Goal: Task Accomplishment & Management: Manage account settings

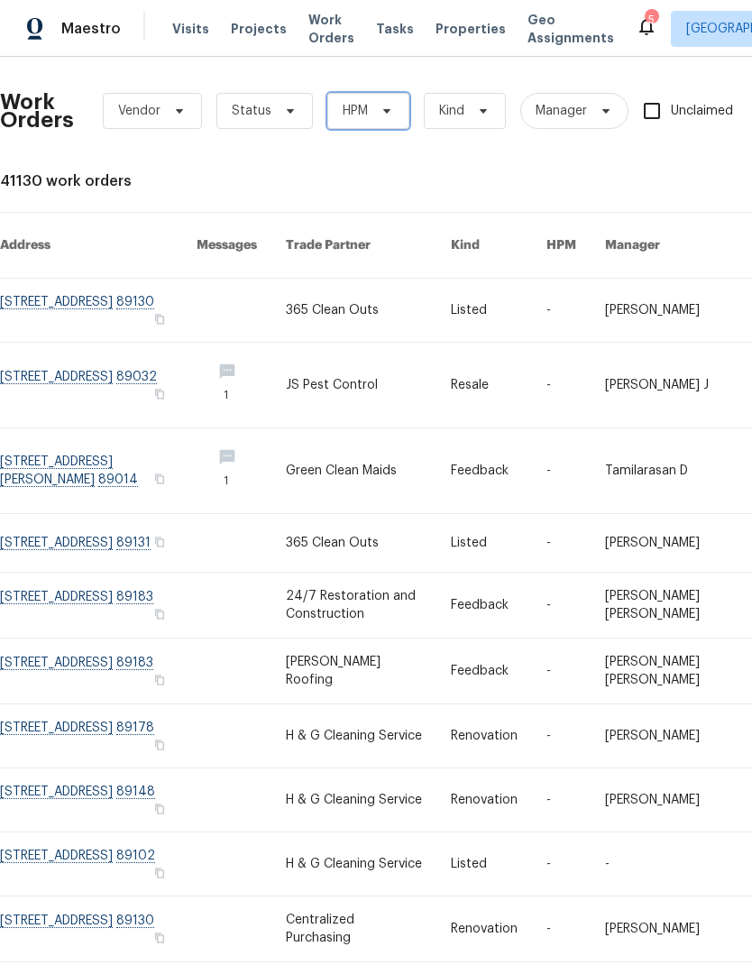
click at [379, 102] on span "HPM" at bounding box center [368, 111] width 82 height 36
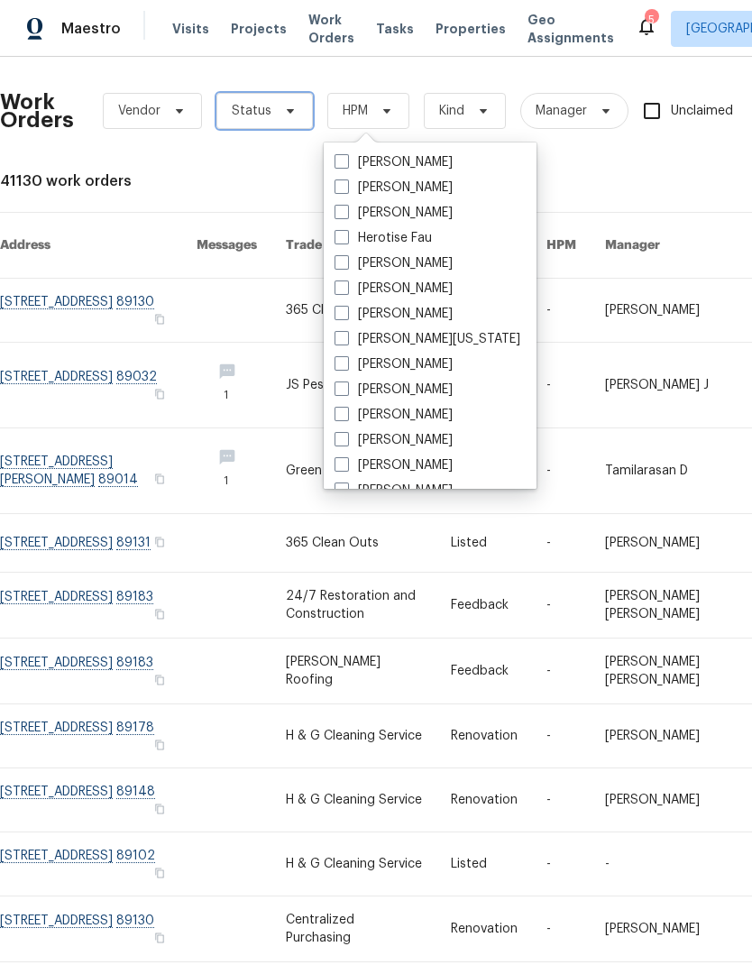
click at [277, 125] on span "Status" at bounding box center [264, 111] width 96 height 36
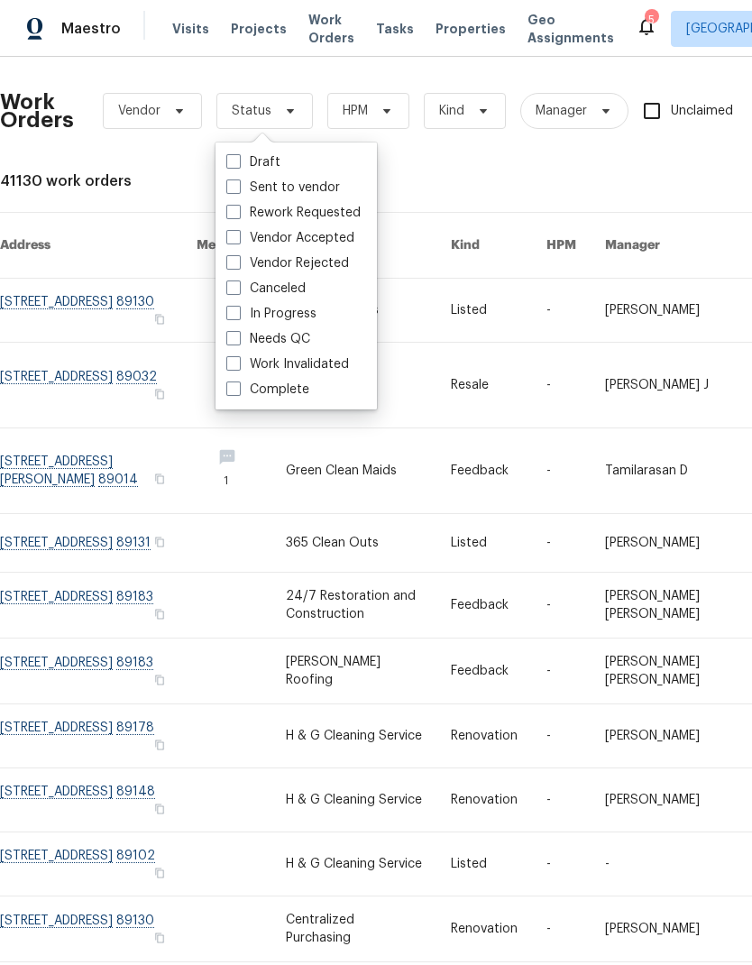
click at [302, 335] on label "Needs QC" at bounding box center [268, 339] width 84 height 18
click at [238, 335] on input "Needs QC" at bounding box center [232, 336] width 12 height 12
checkbox input "true"
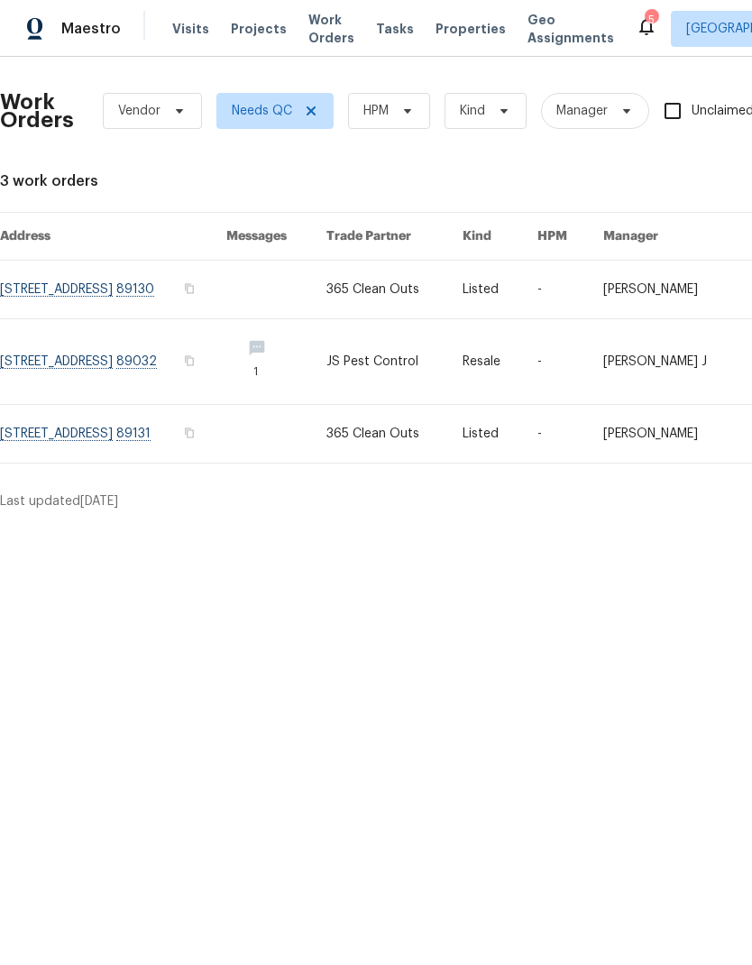
click at [85, 454] on link at bounding box center [113, 434] width 226 height 58
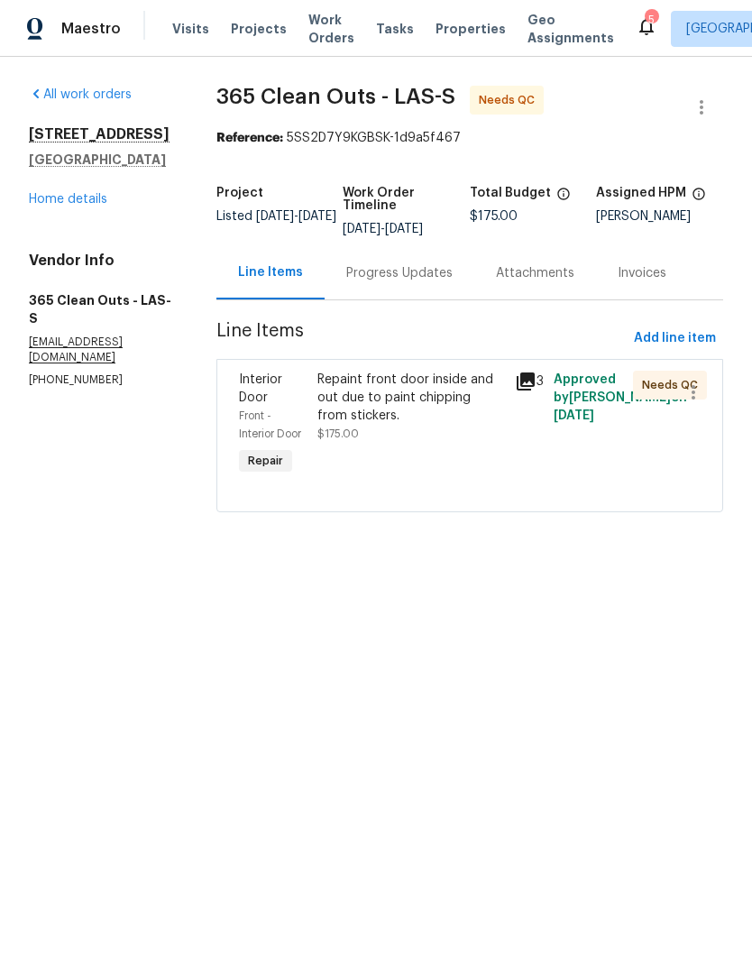
click at [434, 393] on div "Repaint front door inside and out due to paint chipping from stickers." at bounding box center [410, 398] width 186 height 54
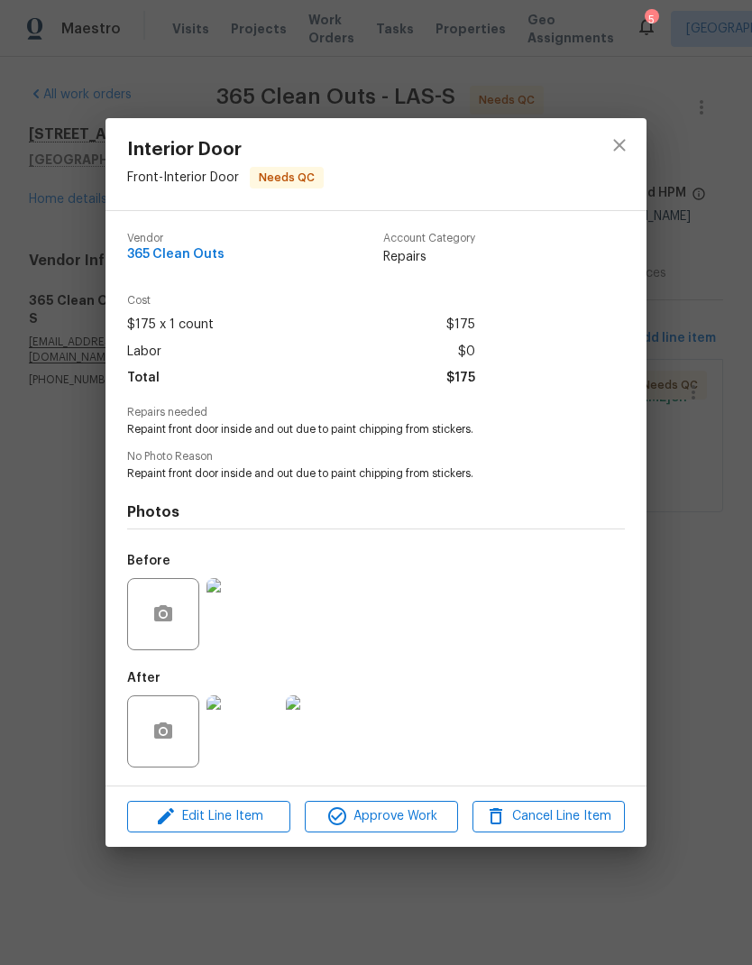
click at [373, 797] on div "Edit Line Item Approve Work Cancel Line Item" at bounding box center [376, 816] width 541 height 60
click at [362, 811] on span "Approve Work" at bounding box center [381, 816] width 142 height 23
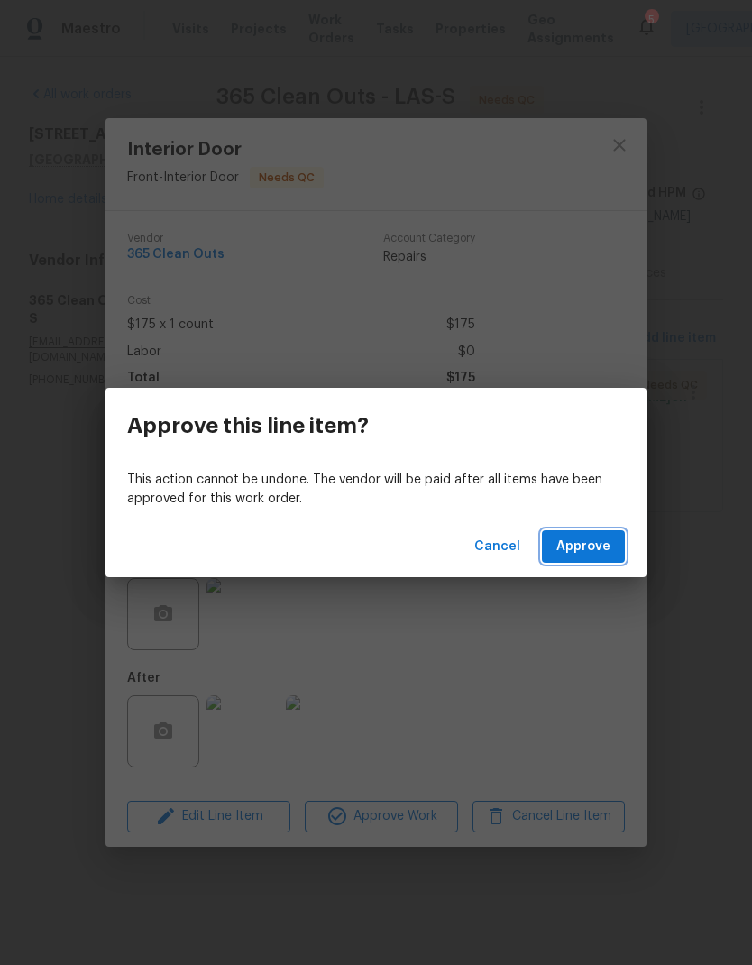
click at [582, 544] on span "Approve" at bounding box center [583, 547] width 54 height 23
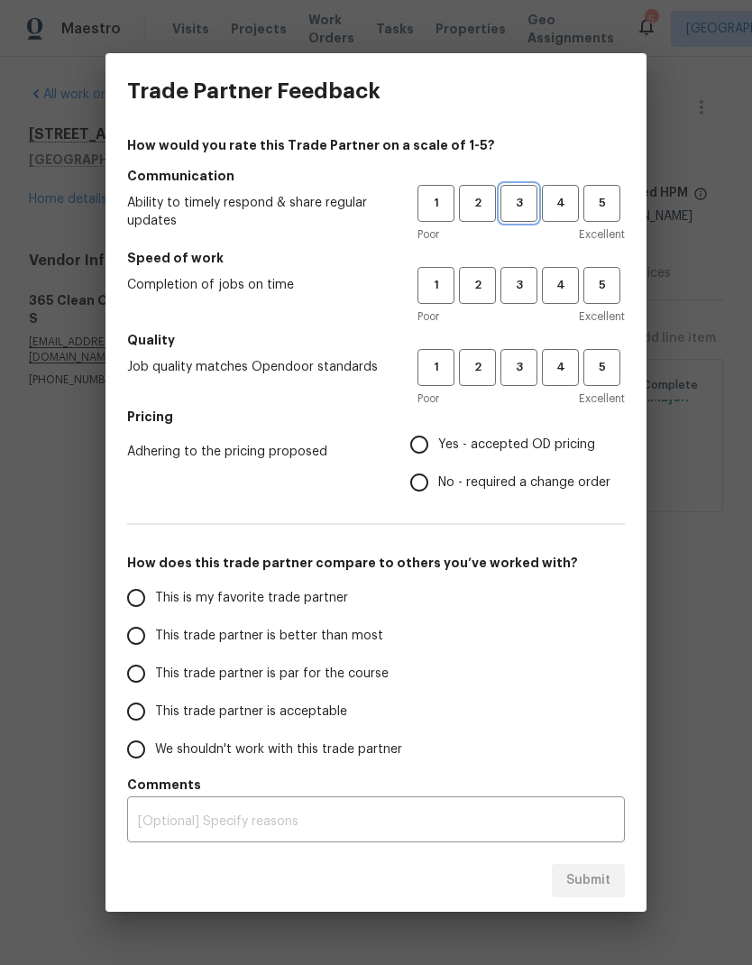
click at [519, 204] on span "3" at bounding box center [518, 203] width 33 height 21
click at [527, 298] on button "3" at bounding box center [518, 285] width 37 height 37
click at [519, 384] on button "3" at bounding box center [518, 367] width 37 height 37
click at [427, 445] on input "Yes - accepted OD pricing" at bounding box center [419, 445] width 38 height 38
radio input "true"
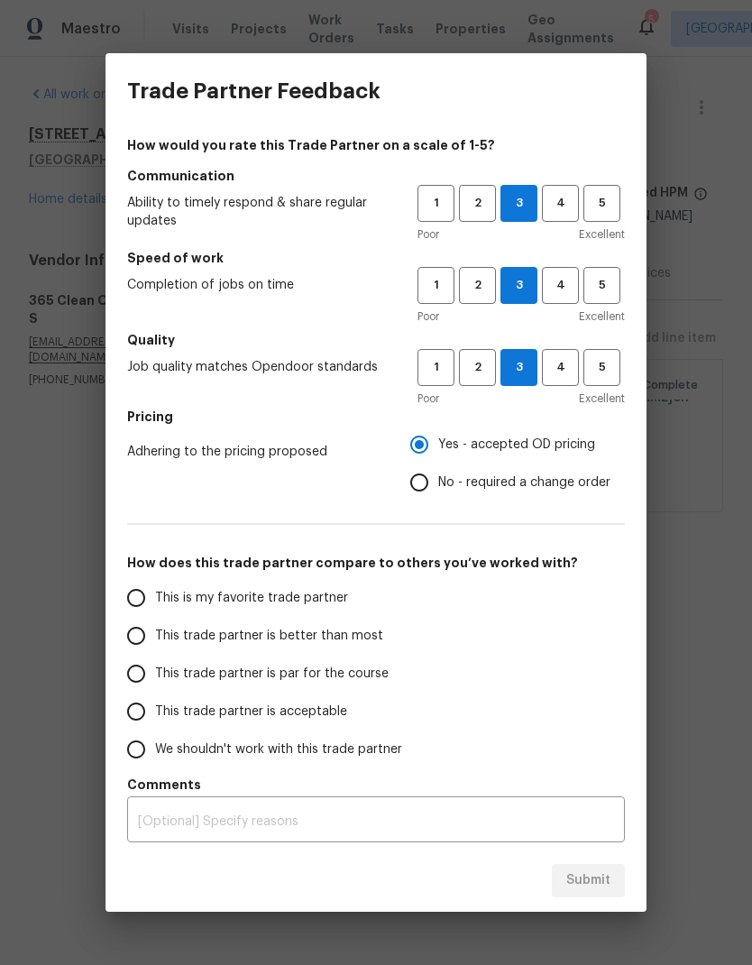
click at [146, 638] on input "This trade partner is better than most" at bounding box center [136, 636] width 38 height 38
click at [593, 855] on div "Submit" at bounding box center [376, 880] width 541 height 62
click at [592, 854] on div "Submit" at bounding box center [376, 880] width 541 height 62
click at [588, 880] on span "Submit" at bounding box center [588, 880] width 44 height 23
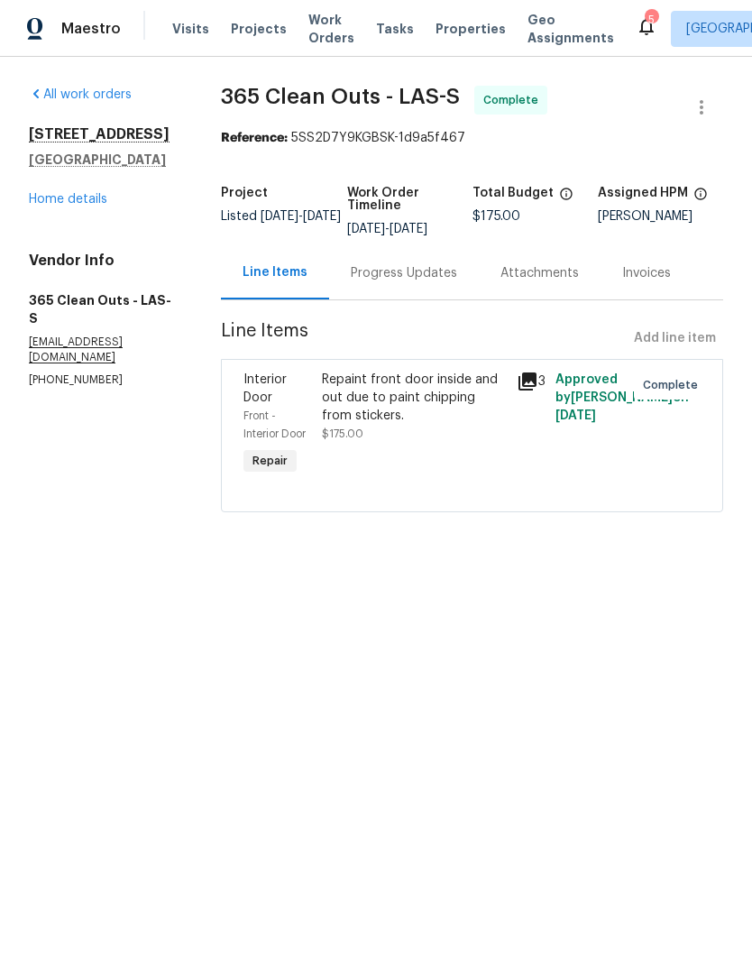
radio input "true"
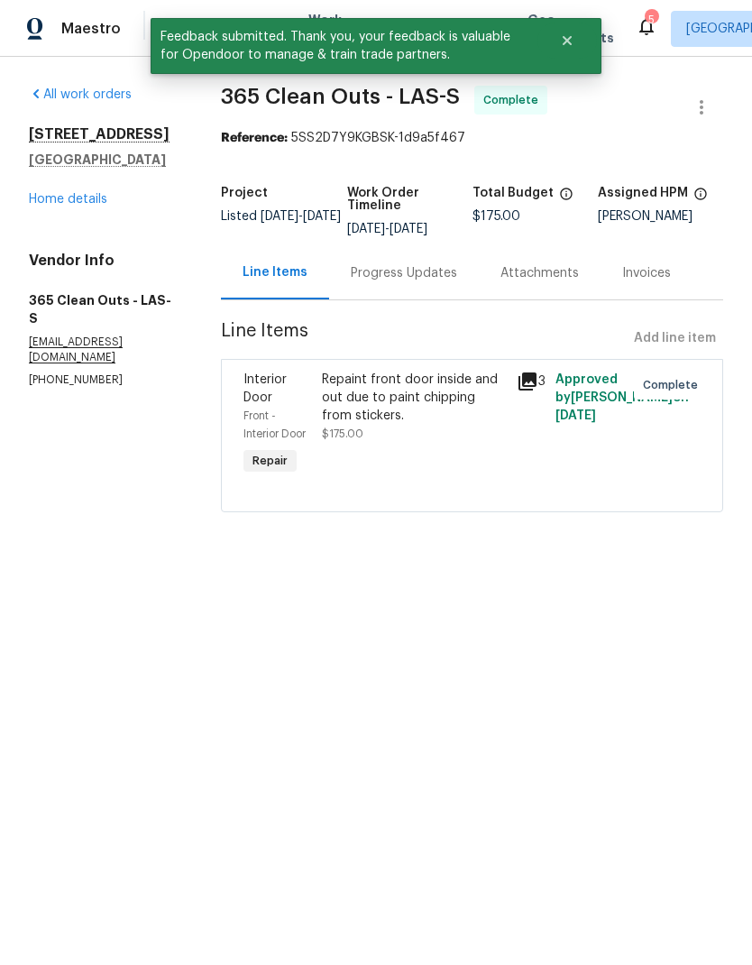
click at [48, 206] on link "Home details" at bounding box center [68, 199] width 78 height 13
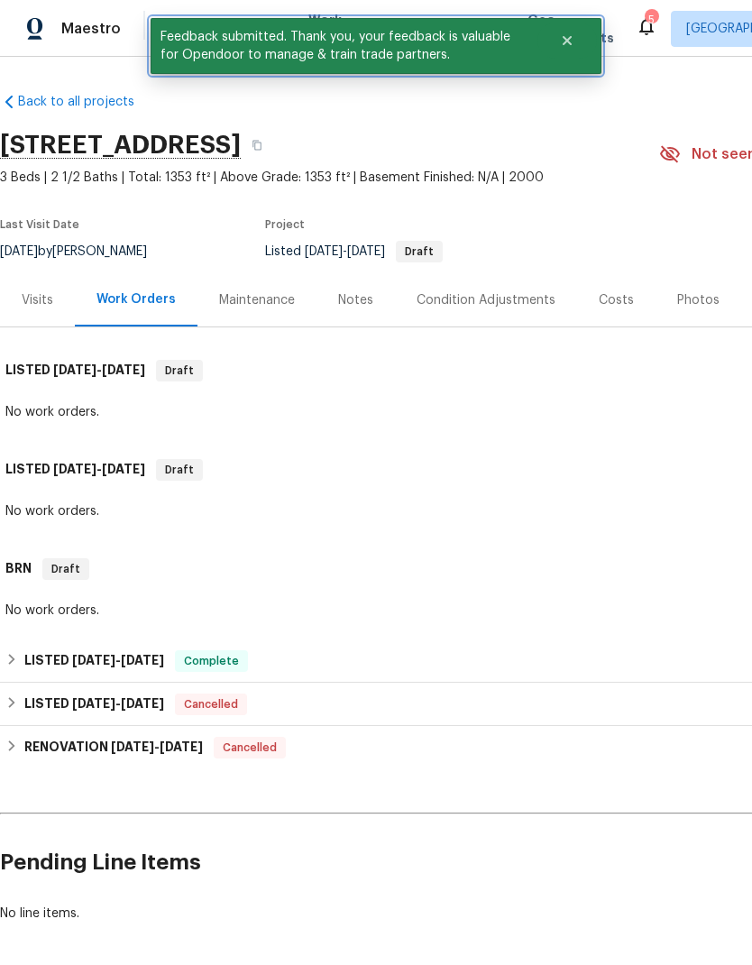
click at [574, 50] on button "Close" at bounding box center [567, 41] width 60 height 36
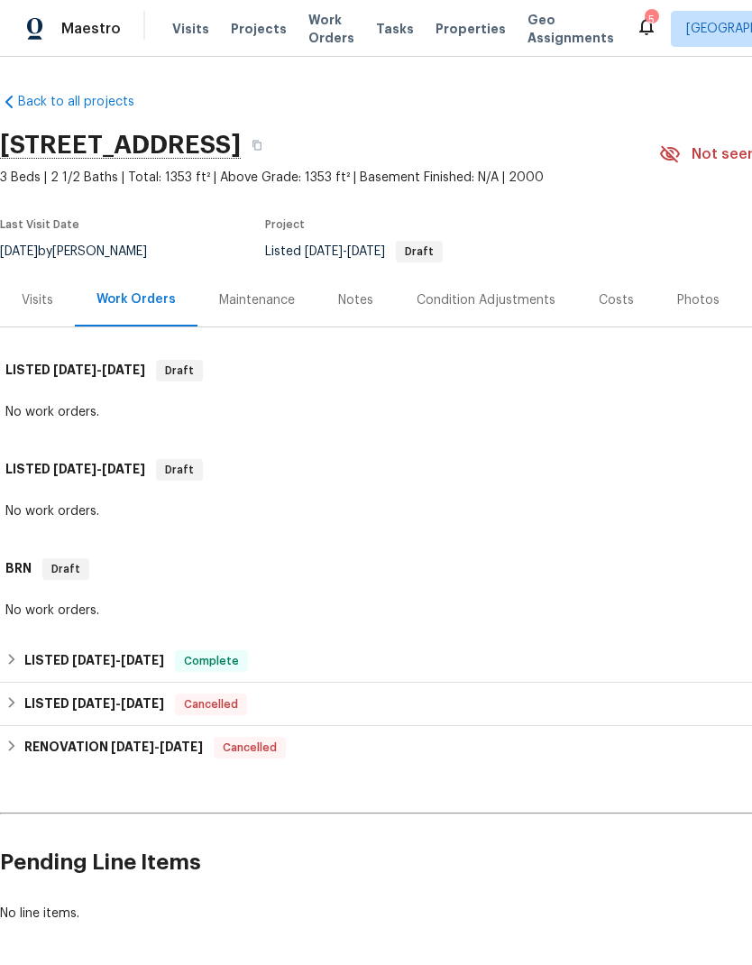
click at [322, 31] on span "Work Orders" at bounding box center [331, 29] width 46 height 36
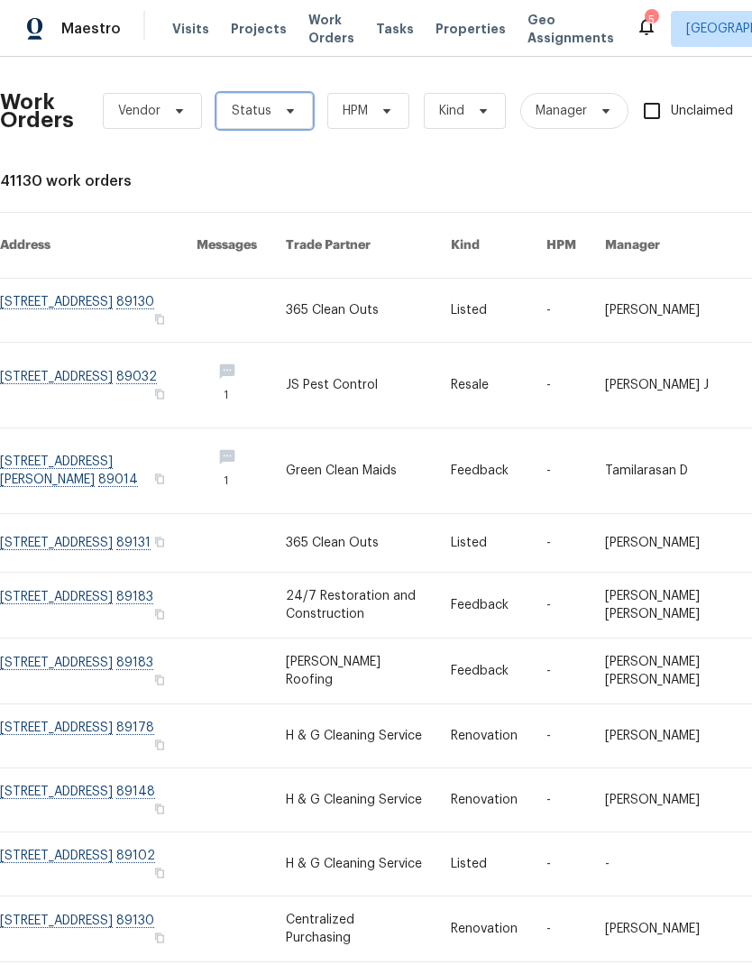
click at [278, 115] on span at bounding box center [288, 111] width 20 height 14
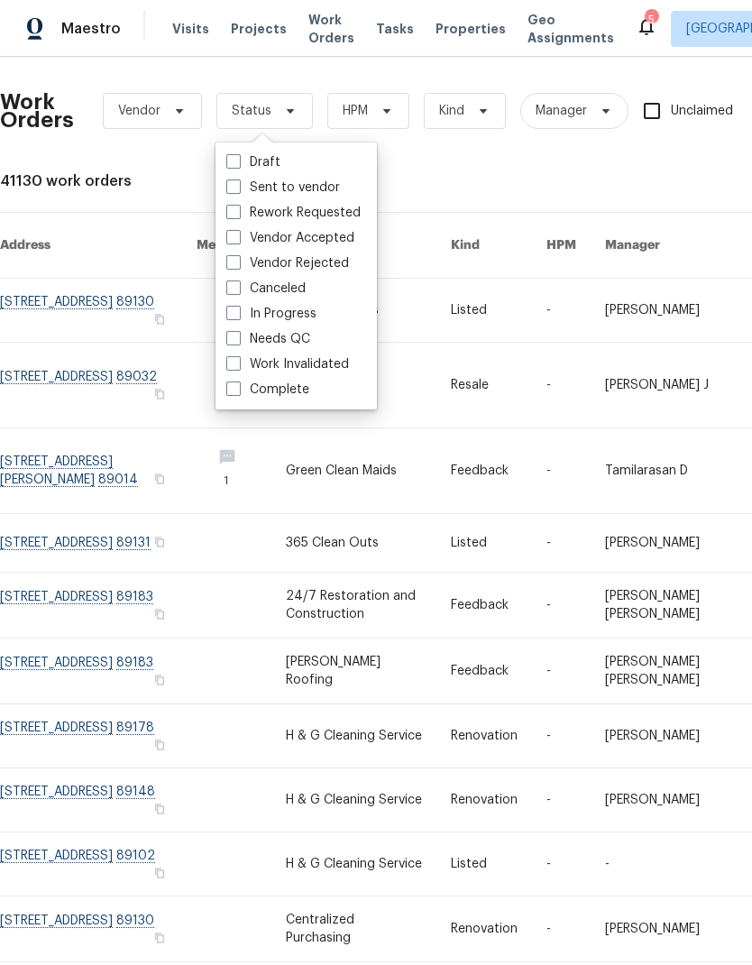
click at [243, 346] on label "Needs QC" at bounding box center [268, 339] width 84 height 18
click at [238, 342] on input "Needs QC" at bounding box center [232, 336] width 12 height 12
checkbox input "true"
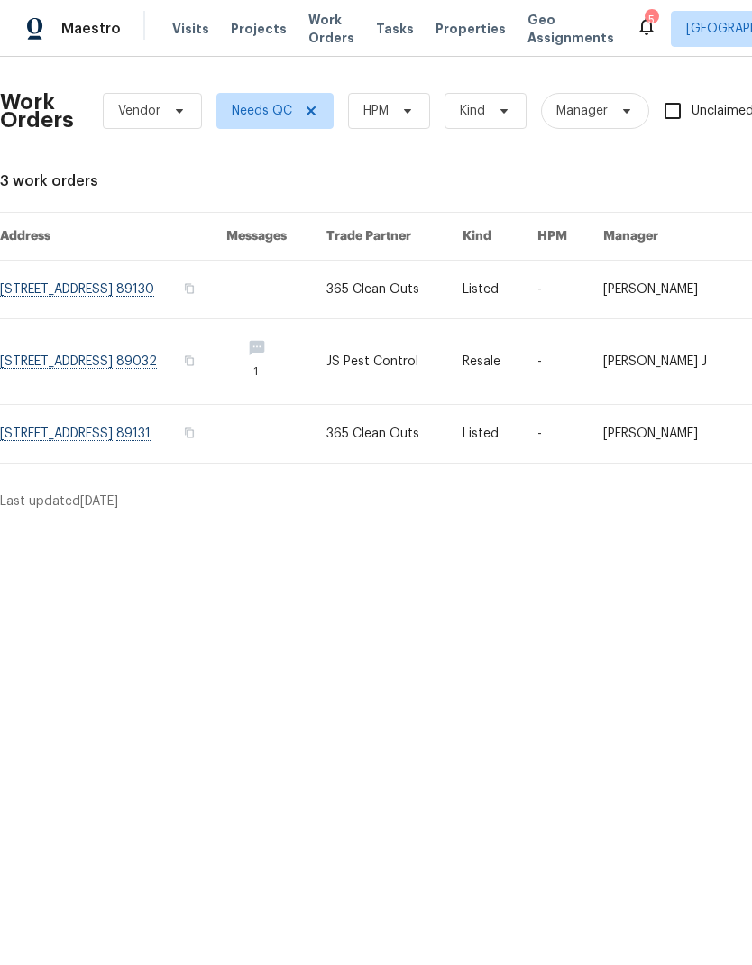
click at [209, 284] on link at bounding box center [113, 290] width 226 height 58
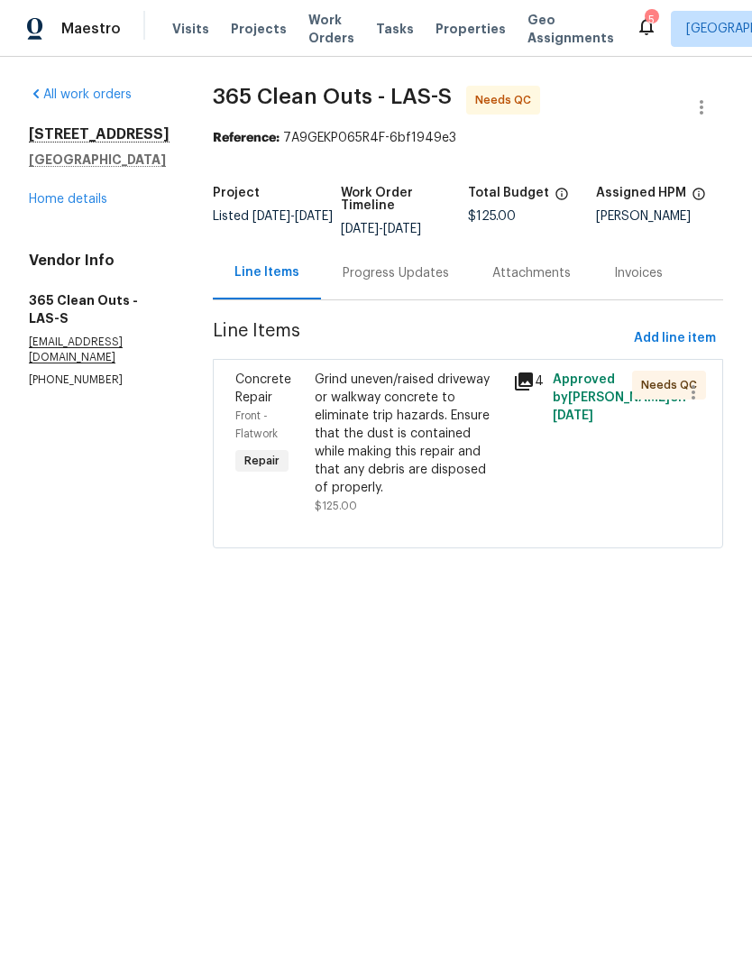
click at [409, 449] on div "Grind uneven/raised driveway or walkway concrete to eliminate trip hazards. Ens…" at bounding box center [409, 434] width 188 height 126
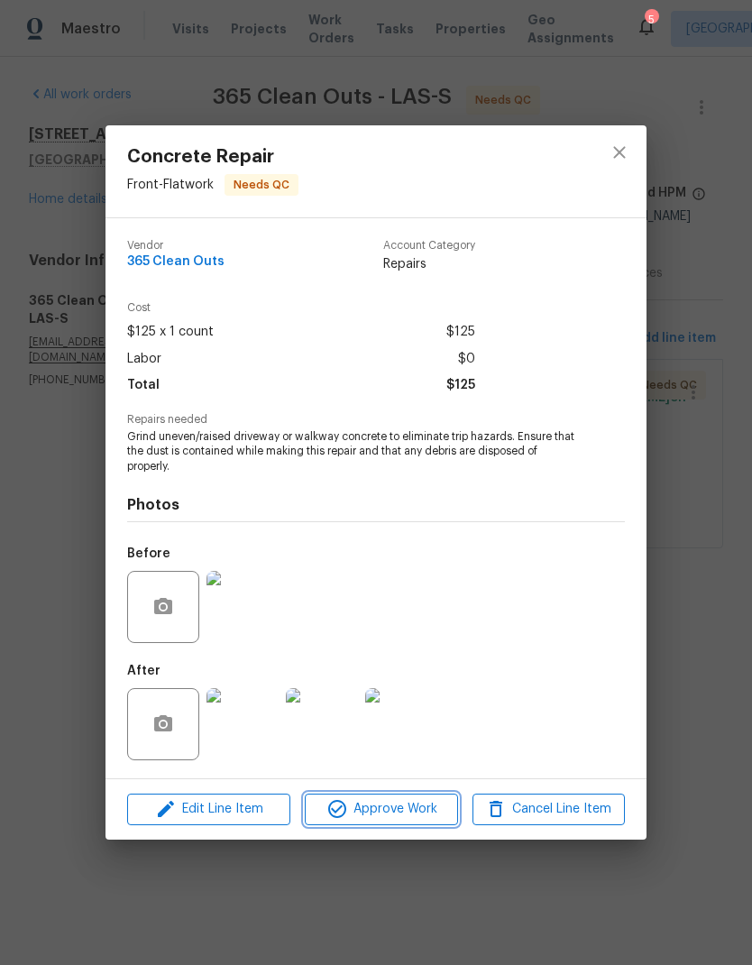
click at [371, 816] on span "Approve Work" at bounding box center [381, 809] width 142 height 23
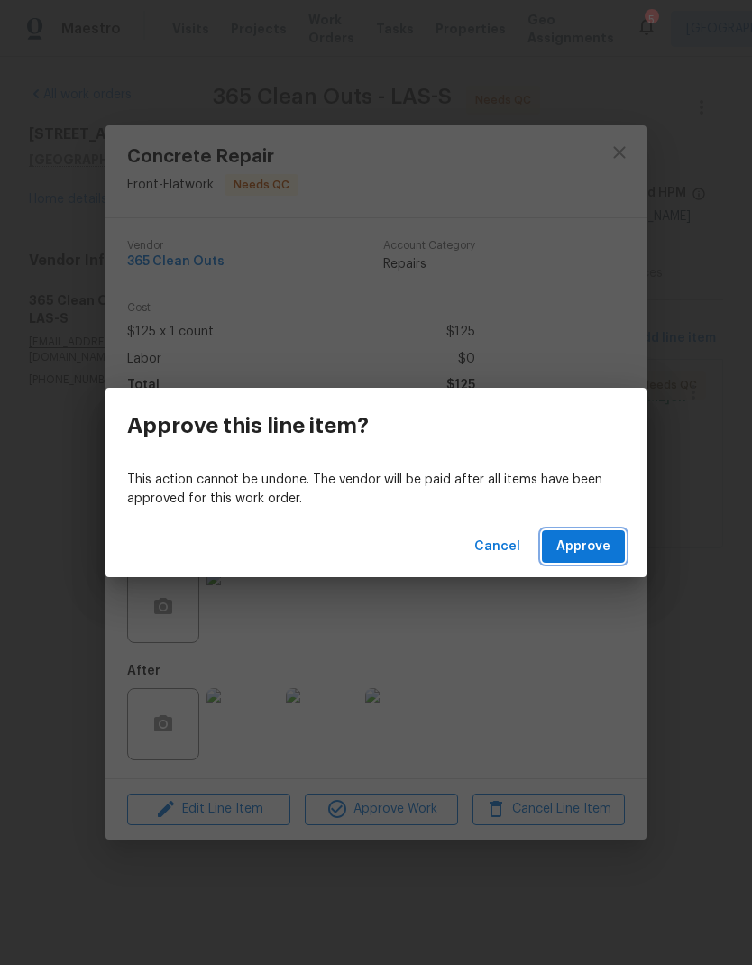
click at [577, 532] on button "Approve" at bounding box center [583, 546] width 83 height 33
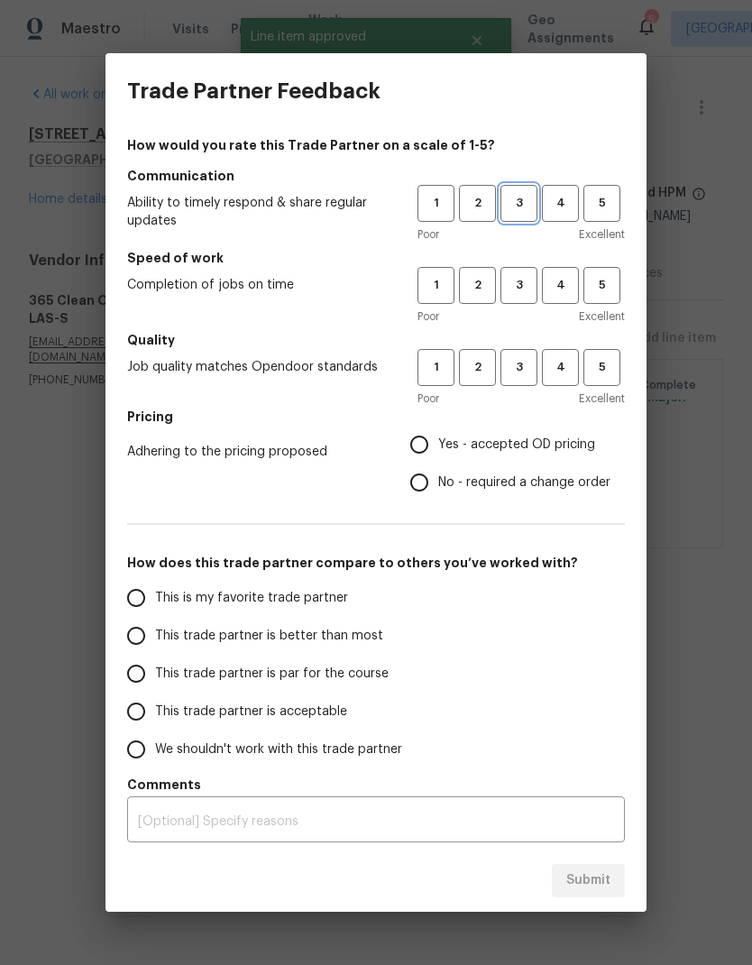
click at [528, 207] on span "3" at bounding box center [518, 203] width 33 height 21
click at [526, 291] on span "3" at bounding box center [518, 285] width 33 height 21
click at [522, 374] on span "3" at bounding box center [518, 367] width 33 height 21
click at [436, 426] on label "Yes - accepted OD pricing" at bounding box center [505, 445] width 210 height 38
click at [436, 426] on input "Yes - accepted OD pricing" at bounding box center [419, 445] width 38 height 38
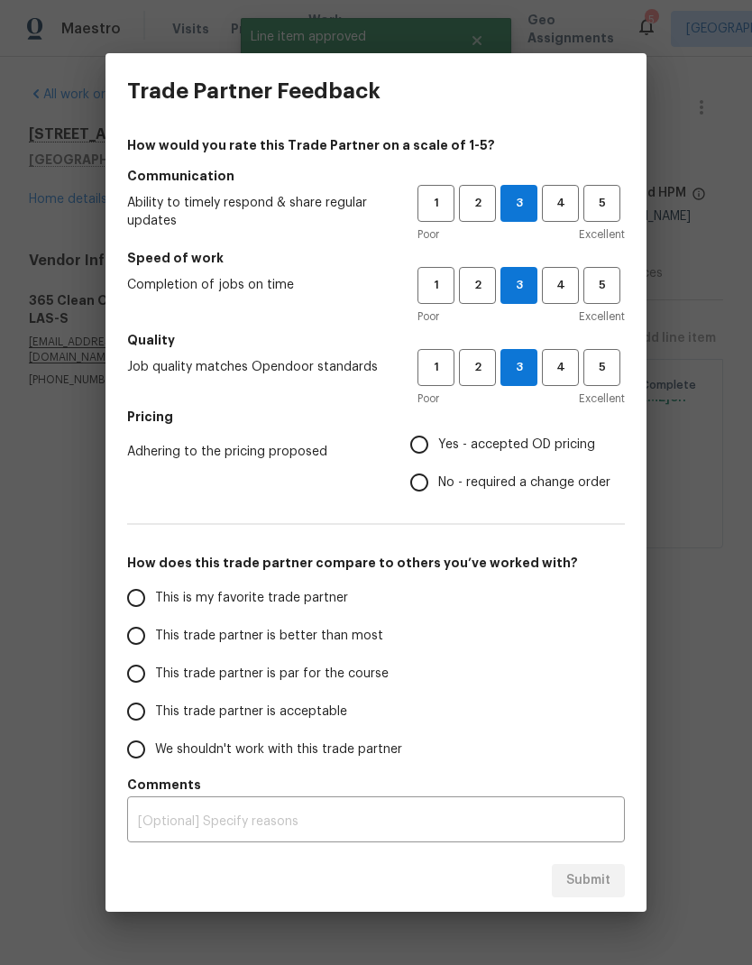
radio input "true"
click at [424, 439] on input "Yes - accepted OD pricing" at bounding box center [419, 445] width 38 height 38
click at [182, 624] on label "This trade partner is better than most" at bounding box center [259, 636] width 285 height 38
click at [155, 624] on input "This trade partner is better than most" at bounding box center [136, 636] width 38 height 38
click at [584, 889] on span "Submit" at bounding box center [588, 880] width 44 height 23
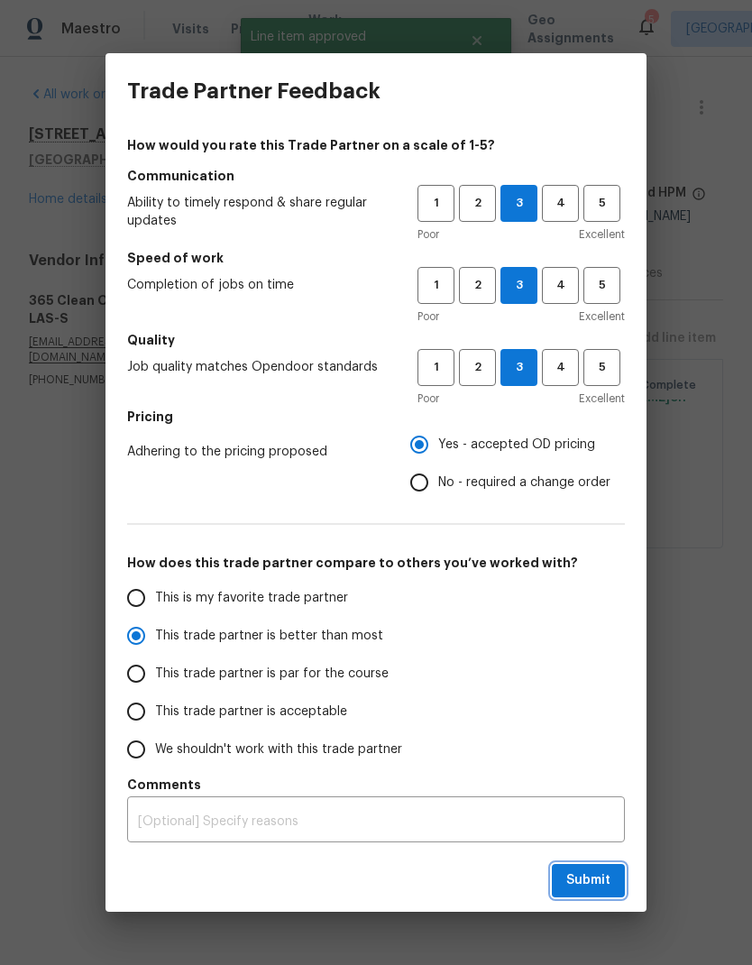
radio input "true"
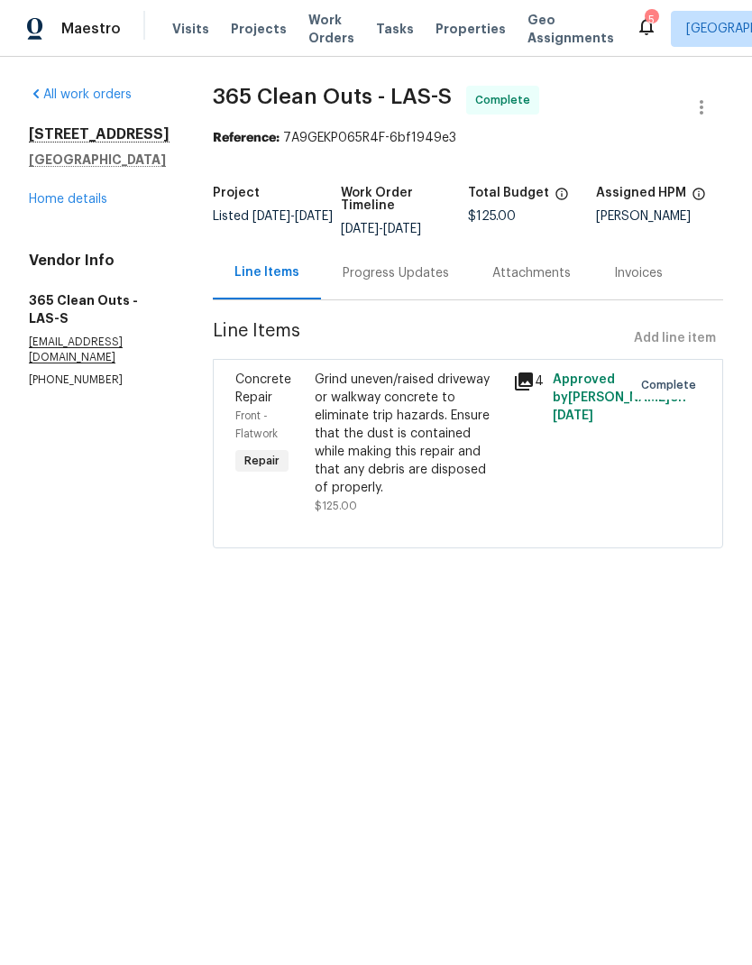
click at [636, 33] on icon at bounding box center [647, 26] width 22 height 22
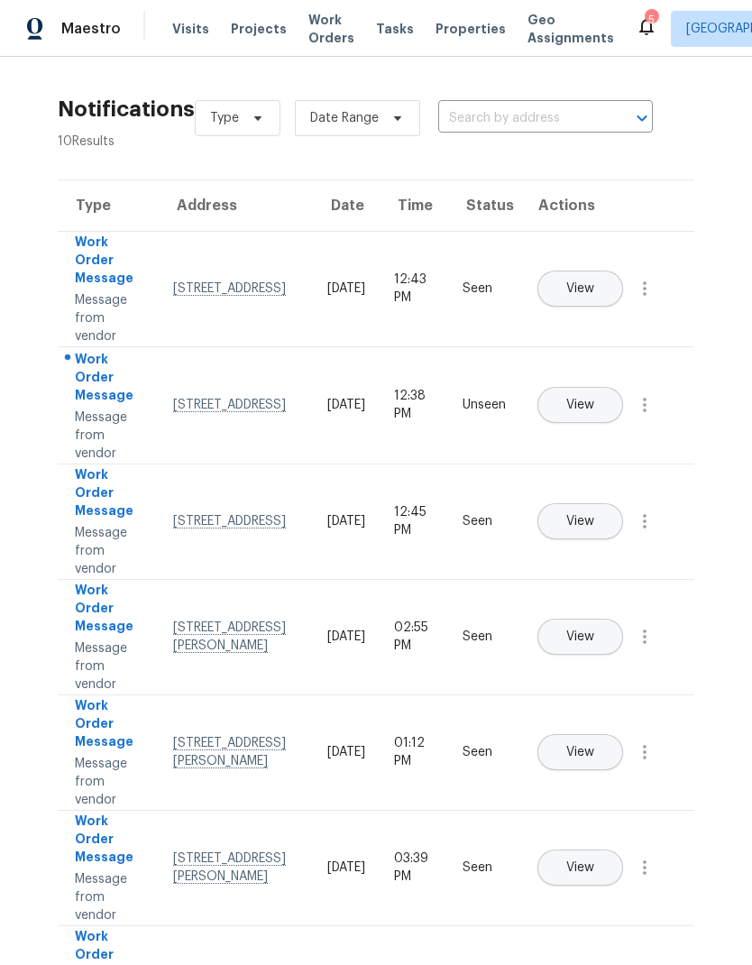
click at [240, 16] on div "Visits Projects Work Orders Tasks Properties Geo Assignments" at bounding box center [404, 29] width 464 height 36
click at [319, 38] on span "Work Orders" at bounding box center [331, 29] width 46 height 36
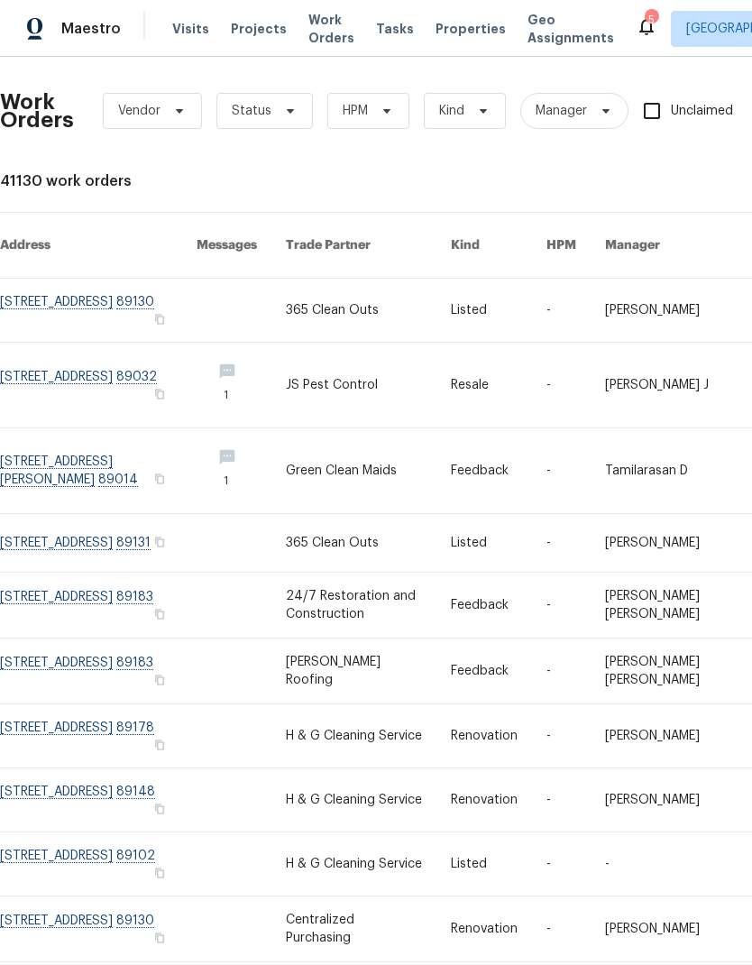
click at [22, 704] on link at bounding box center [98, 735] width 197 height 63
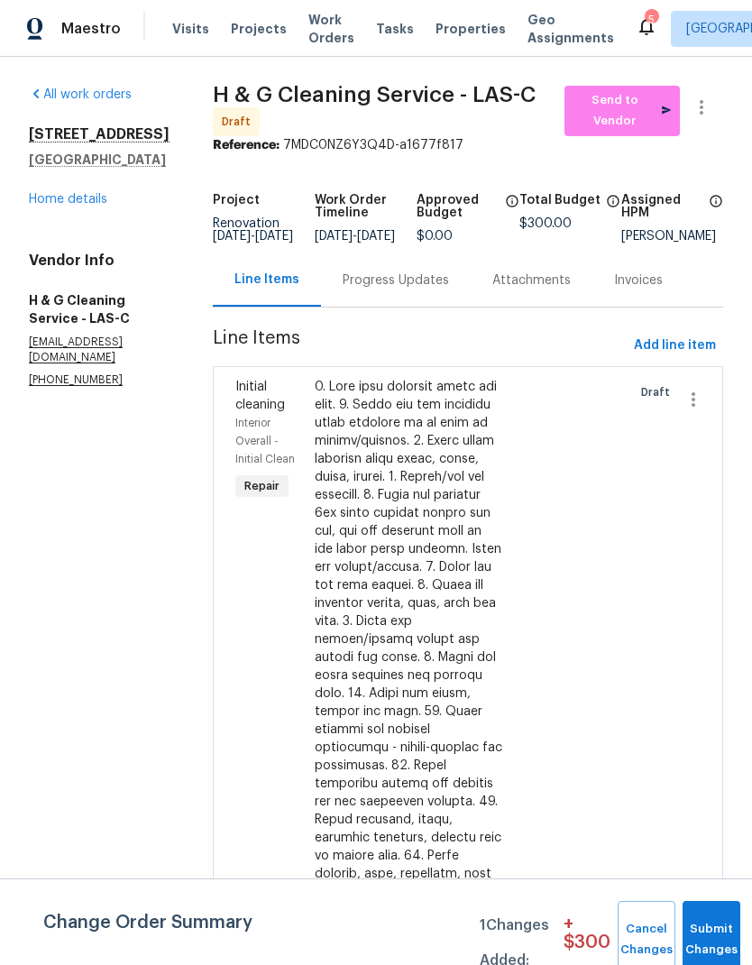
click at [51, 204] on link "Home details" at bounding box center [68, 199] width 78 height 13
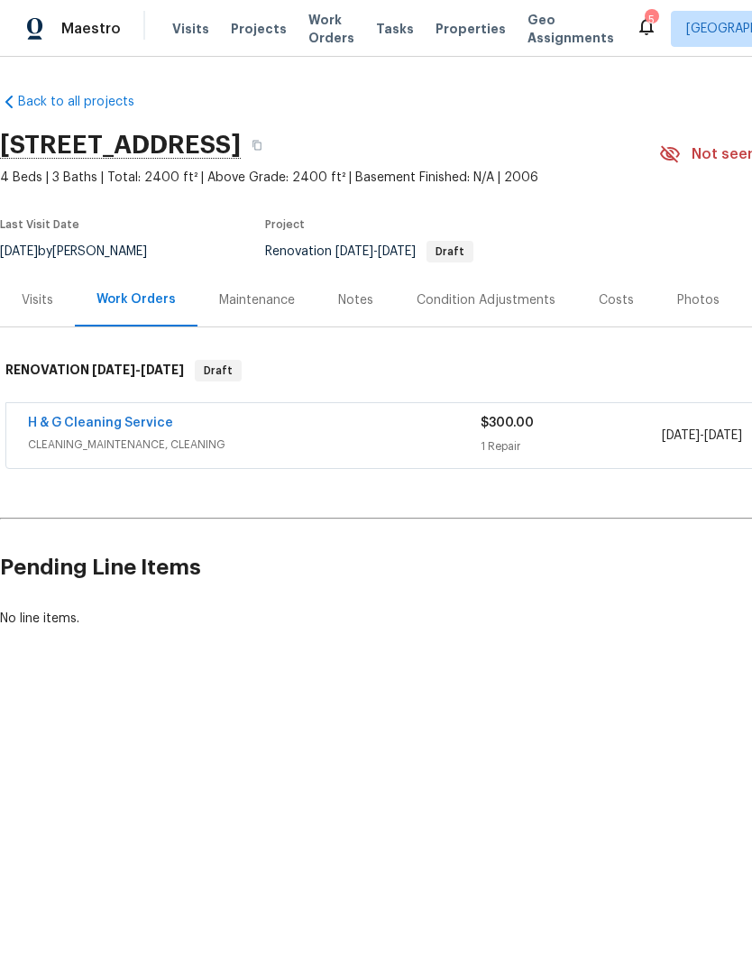
click at [27, 287] on div "Visits" at bounding box center [37, 299] width 75 height 53
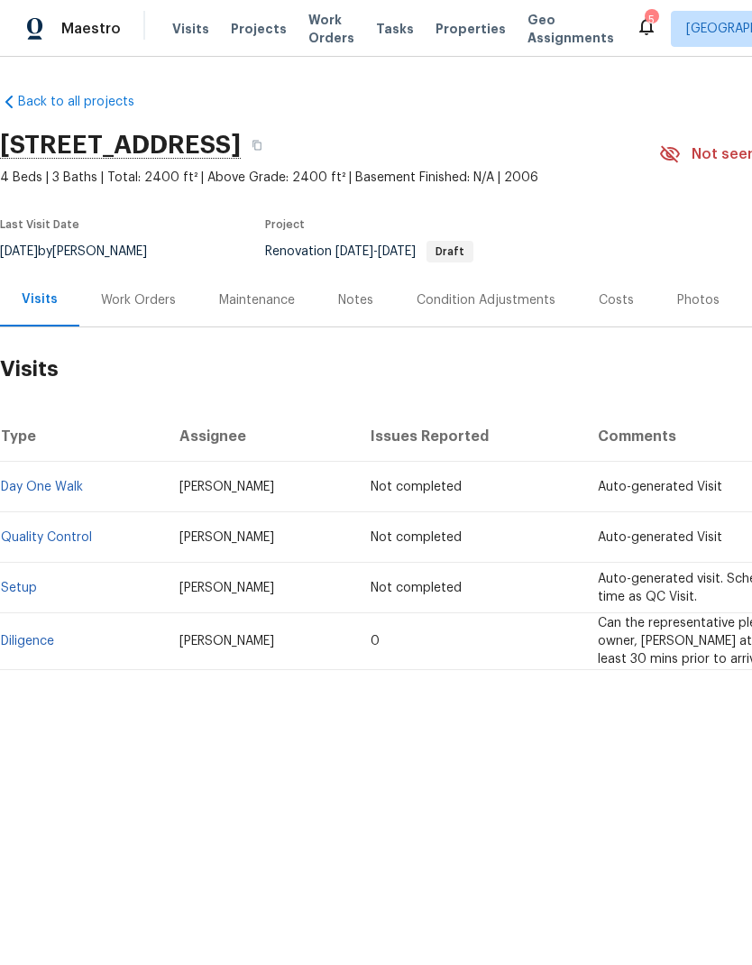
click at [120, 300] on div "Work Orders" at bounding box center [138, 300] width 75 height 18
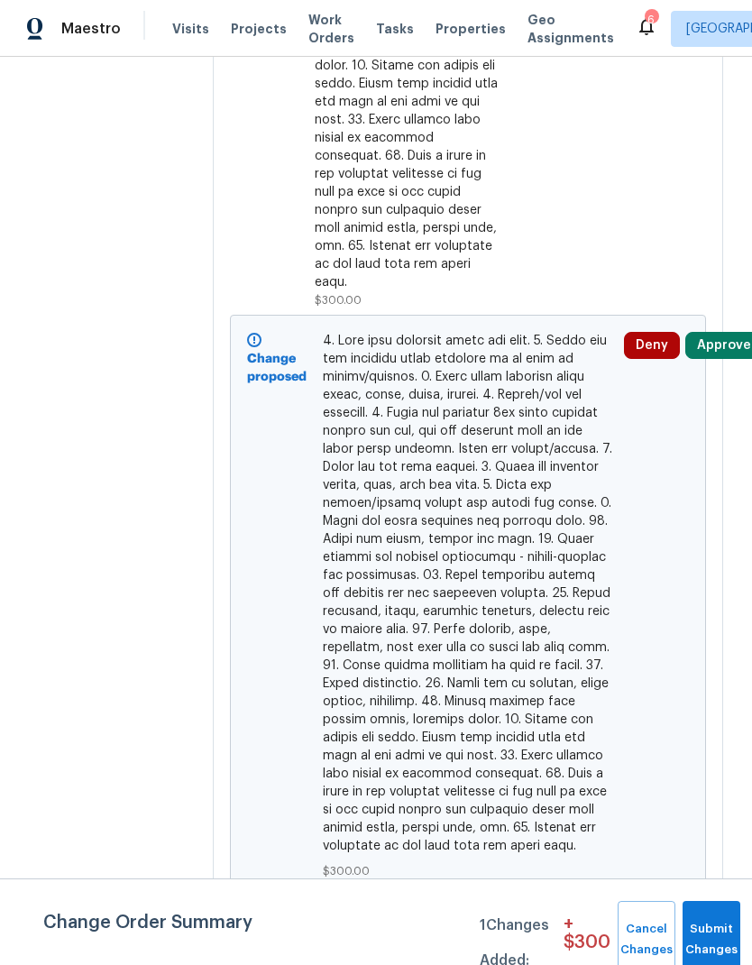
scroll to position [1074, 0]
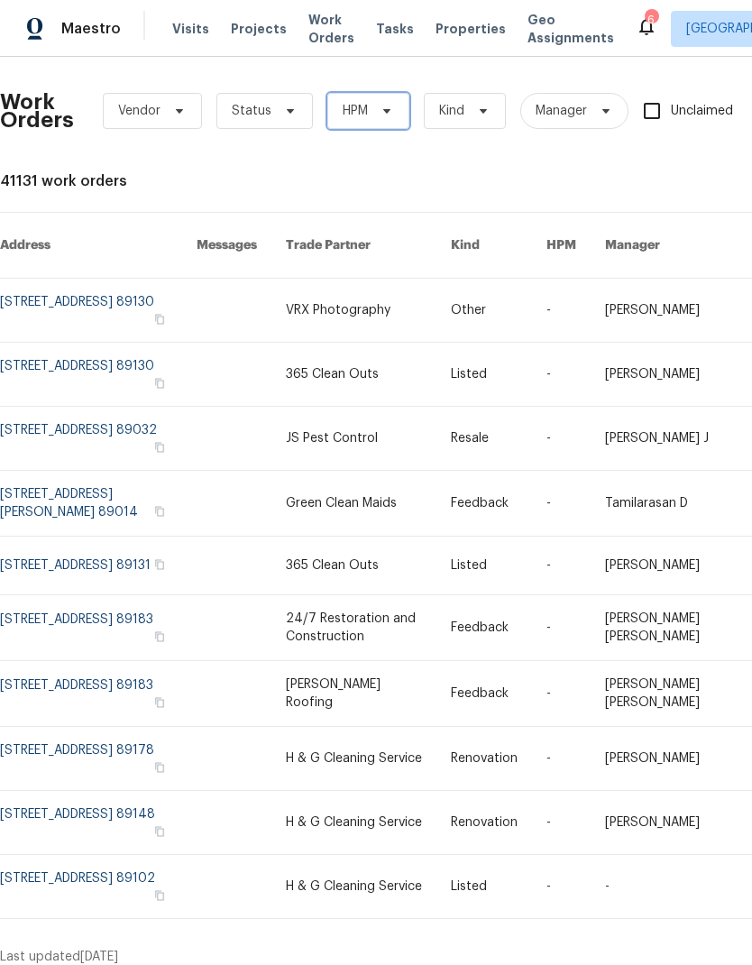
click at [364, 118] on span "HPM" at bounding box center [355, 111] width 25 height 18
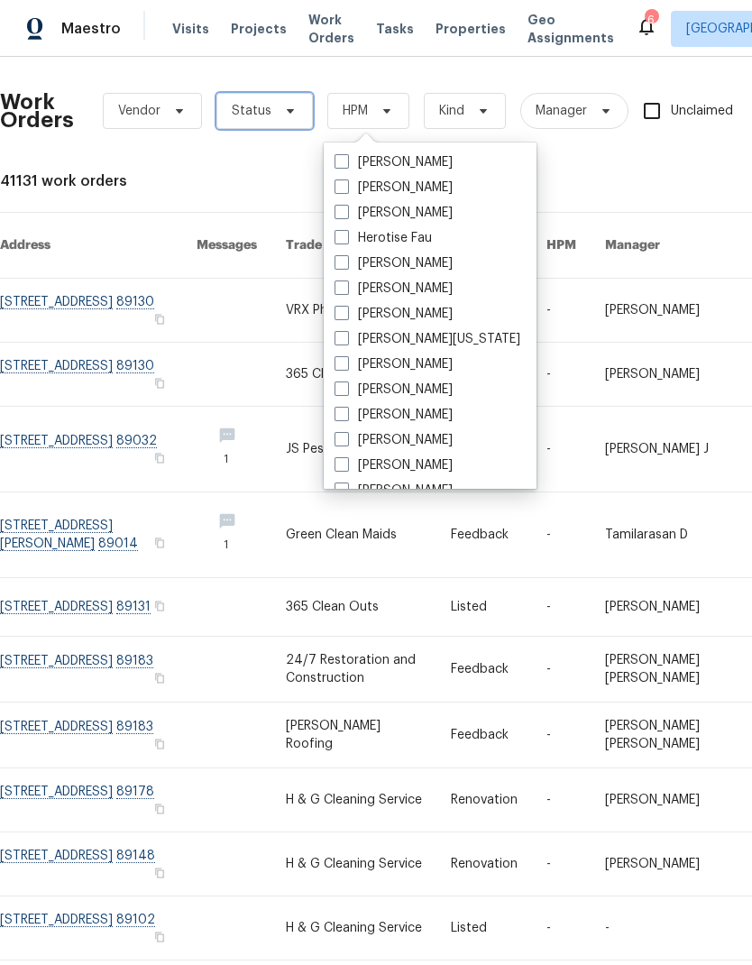
click at [241, 113] on span "Status" at bounding box center [252, 111] width 40 height 18
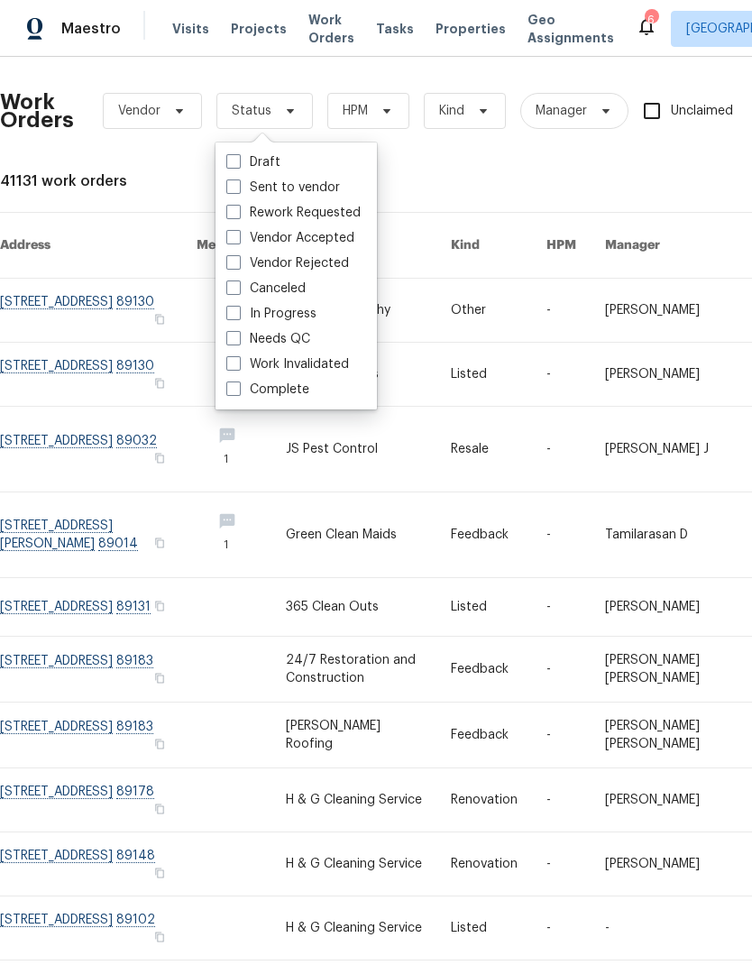
click at [234, 161] on span at bounding box center [233, 161] width 14 height 14
click at [234, 161] on input "Draft" at bounding box center [232, 159] width 12 height 12
checkbox input "true"
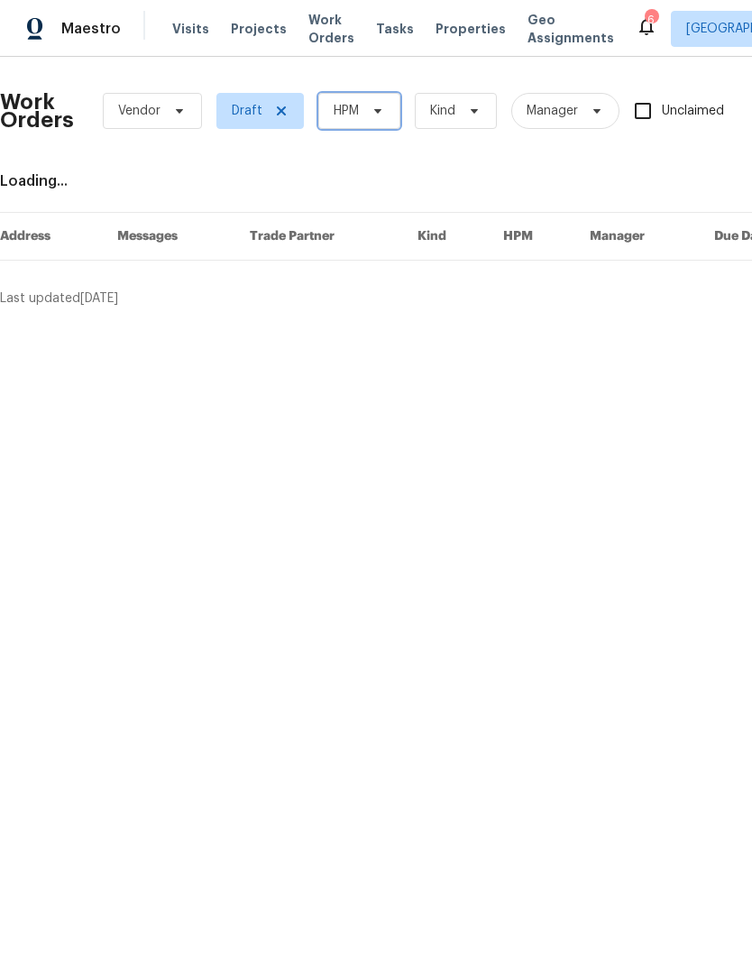
click at [369, 114] on span at bounding box center [375, 111] width 20 height 14
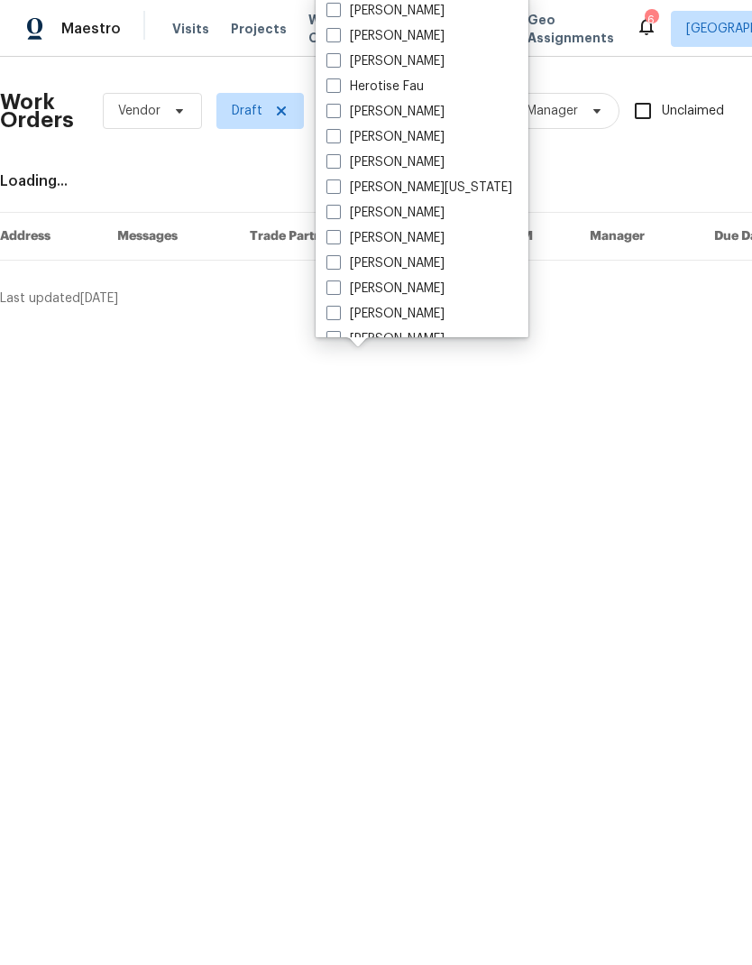
click at [331, 36] on span at bounding box center [333, 35] width 14 height 14
click at [331, 36] on input "[PERSON_NAME]" at bounding box center [332, 33] width 12 height 12
checkbox input "true"
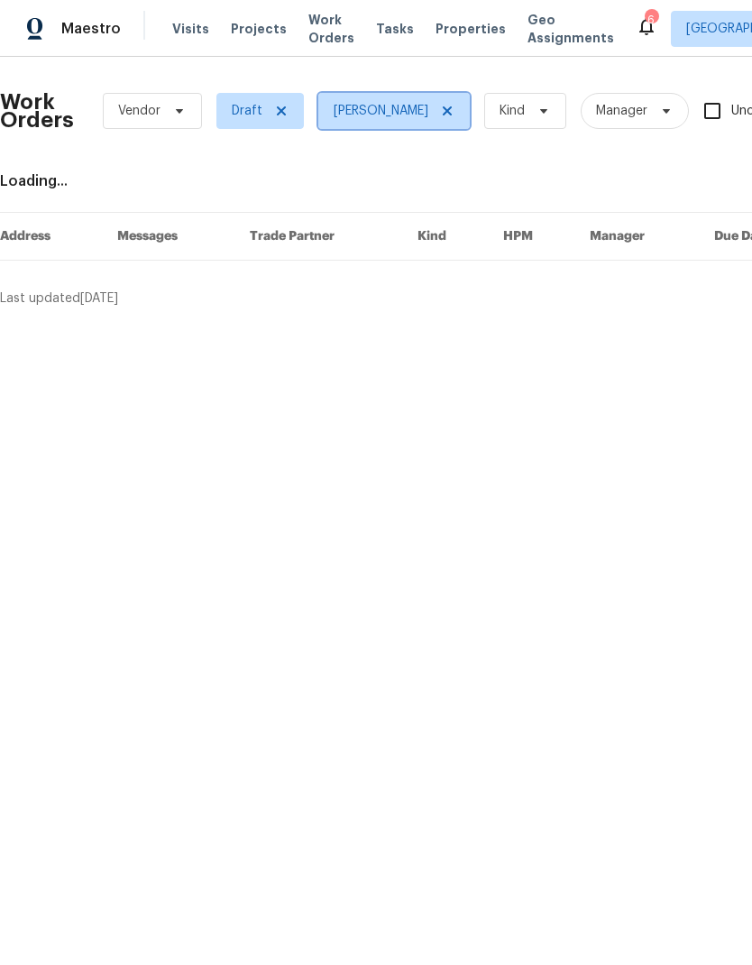
click at [354, 115] on span "[PERSON_NAME]" at bounding box center [381, 111] width 95 height 18
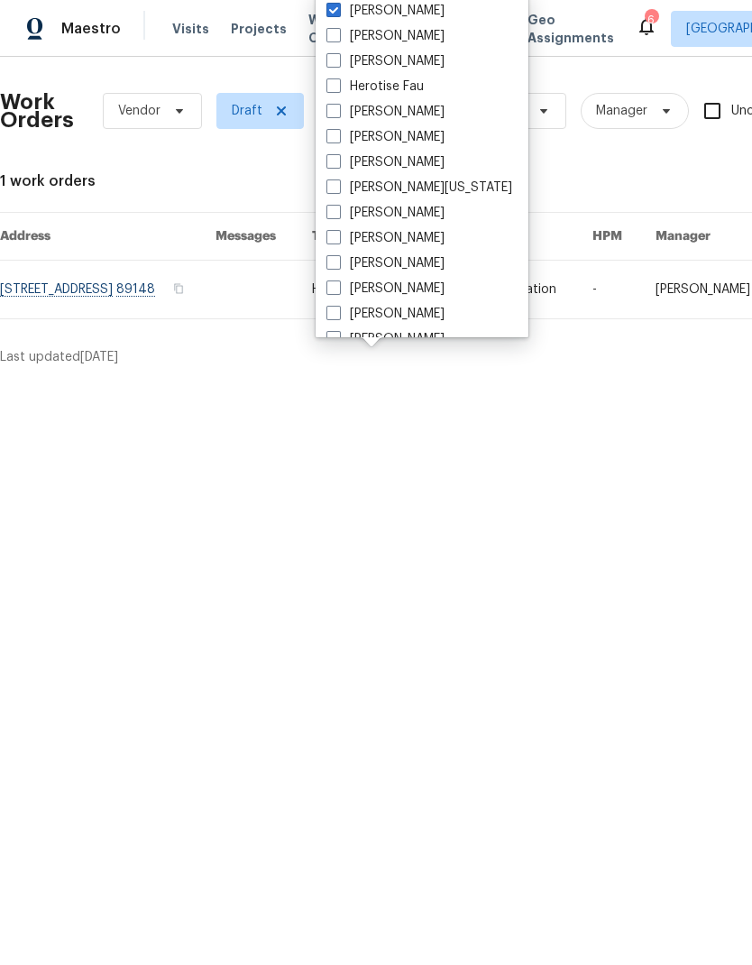
click at [335, 10] on span at bounding box center [333, 10] width 14 height 14
click at [335, 10] on input "[PERSON_NAME]" at bounding box center [332, 8] width 12 height 12
checkbox input "false"
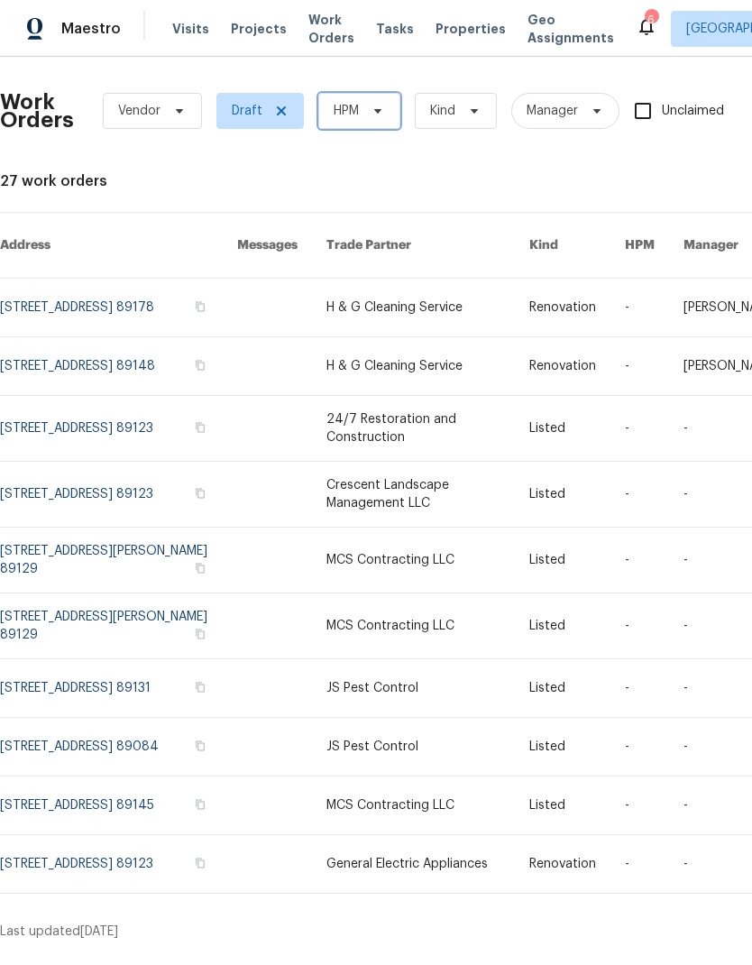
click at [361, 123] on span "HPM" at bounding box center [359, 111] width 82 height 36
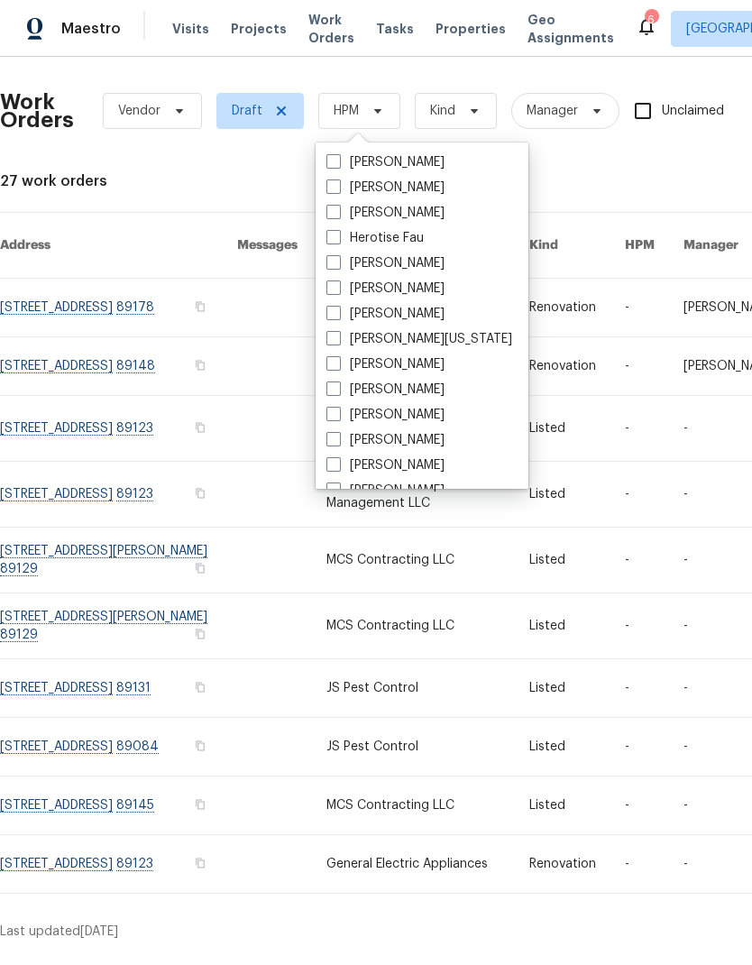
click at [206, 178] on div "27 work orders" at bounding box center [509, 181] width 1019 height 18
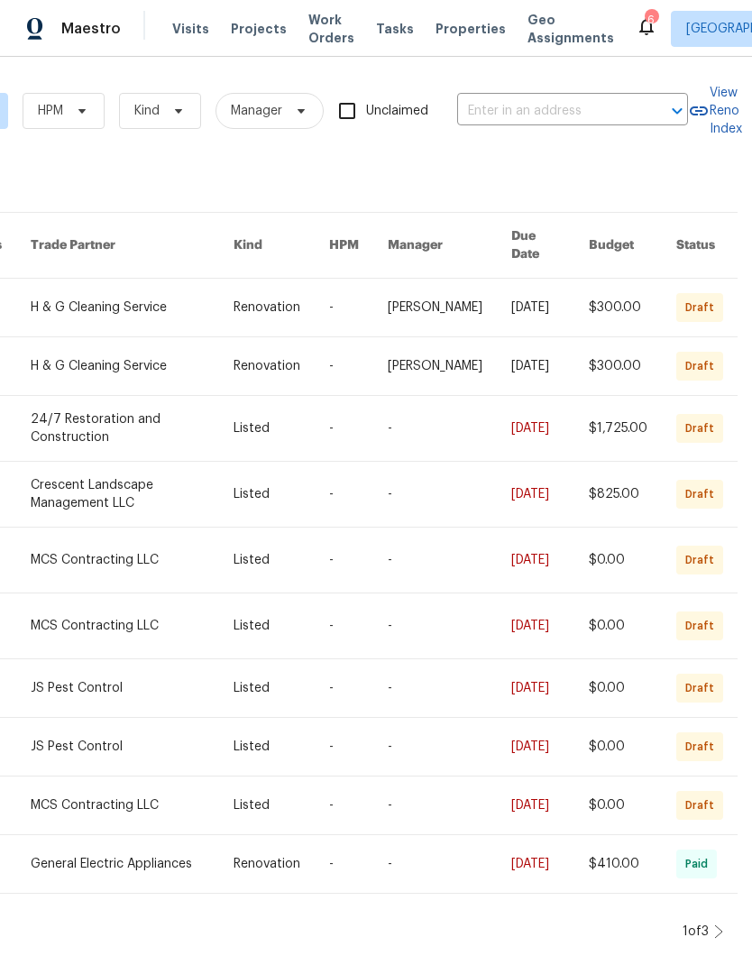
scroll to position [15, 0]
click at [721, 938] on icon at bounding box center [718, 931] width 9 height 14
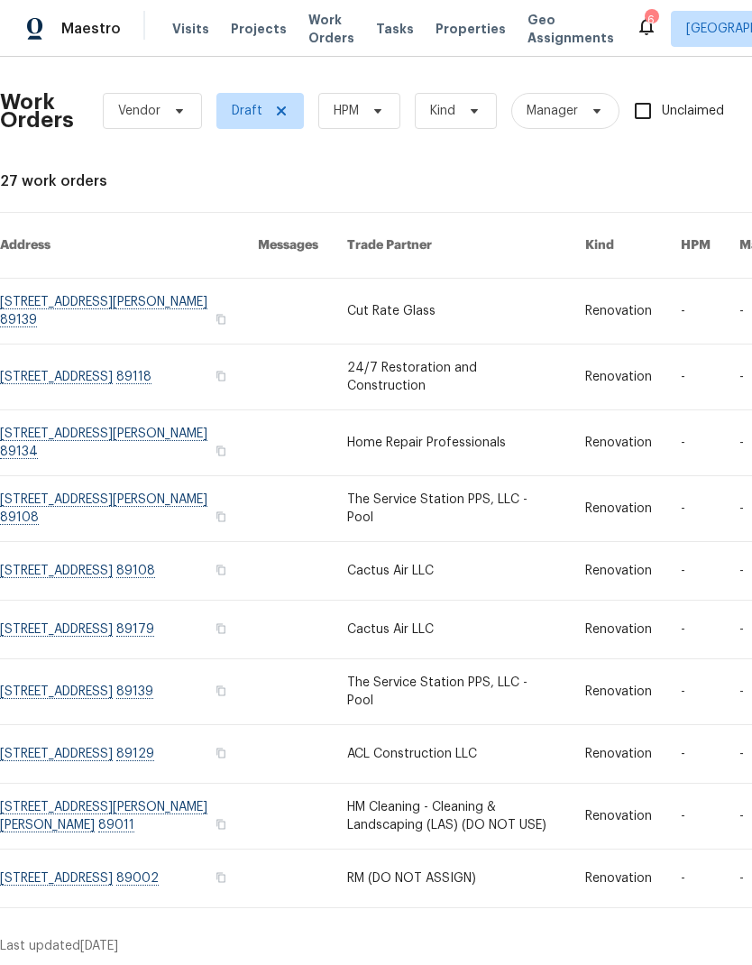
scroll to position [0, 0]
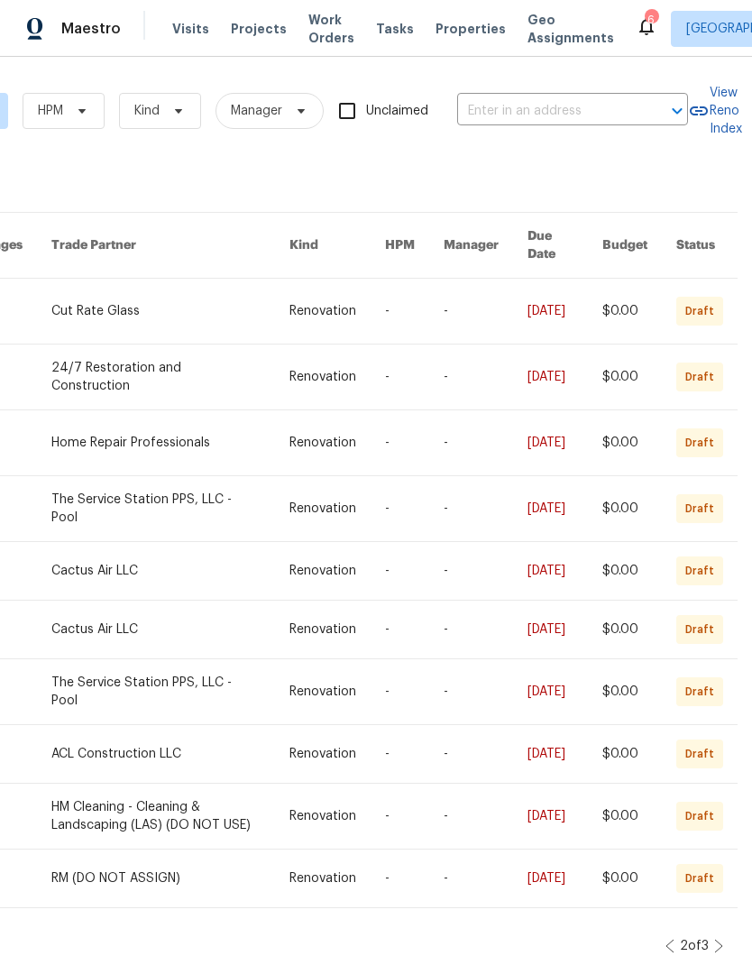
click at [667, 939] on icon at bounding box center [669, 946] width 9 height 14
